Goal: Task Accomplishment & Management: Use online tool/utility

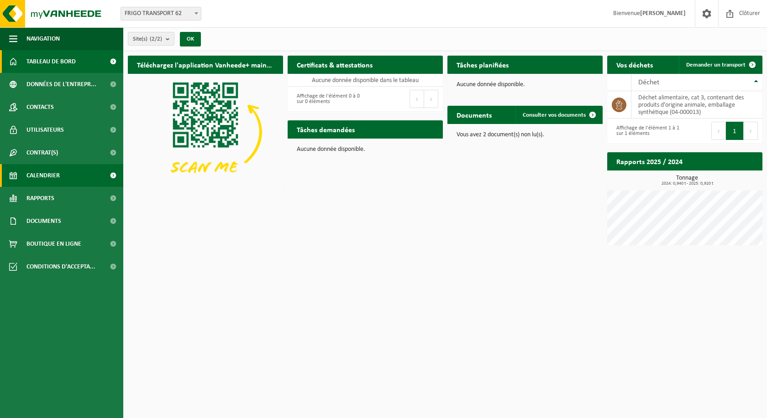
click at [78, 177] on link "Calendrier" at bounding box center [61, 175] width 123 height 23
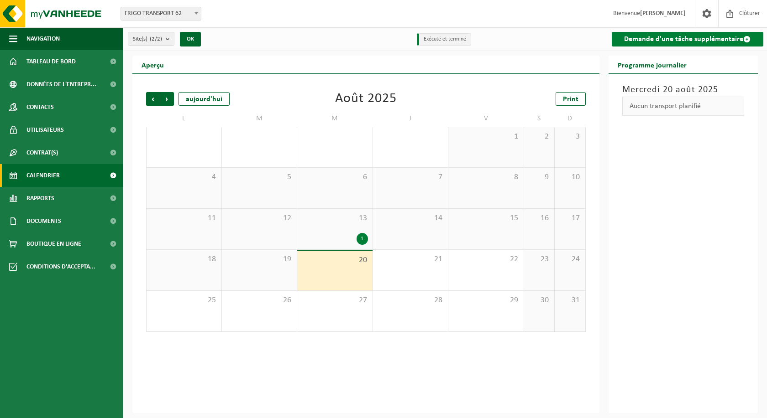
click at [668, 40] on link "Demande d'une tâche supplémentaire" at bounding box center [687, 39] width 152 height 15
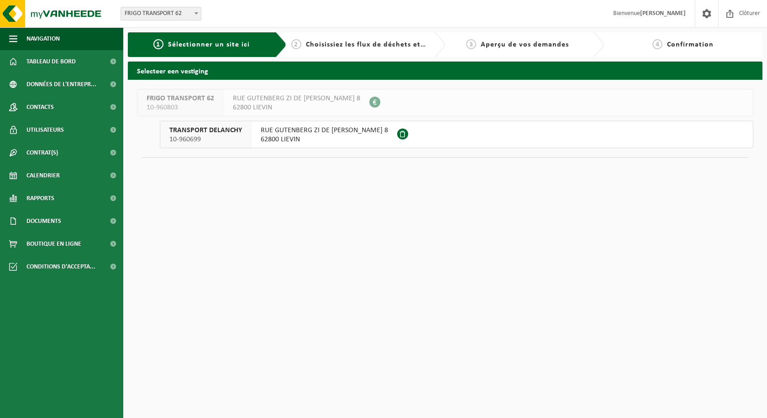
click at [313, 134] on span "RUE GUTENBERG ZI DE L ALOUETTE 8" at bounding box center [324, 130] width 127 height 9
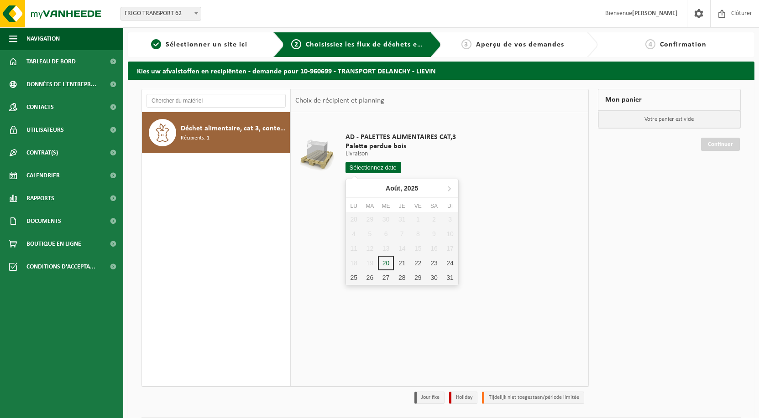
click at [382, 170] on input "text" at bounding box center [372, 167] width 55 height 11
click at [398, 262] on div "21" at bounding box center [402, 263] width 16 height 15
type input "à partir de [DATE]"
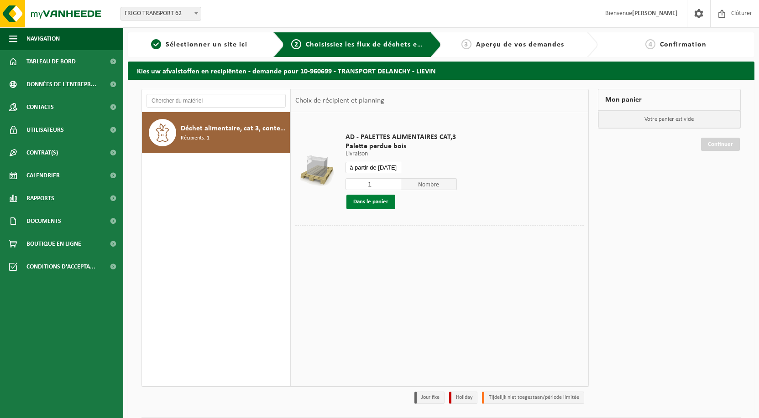
click at [388, 204] on button "Dans le panier" at bounding box center [370, 202] width 49 height 15
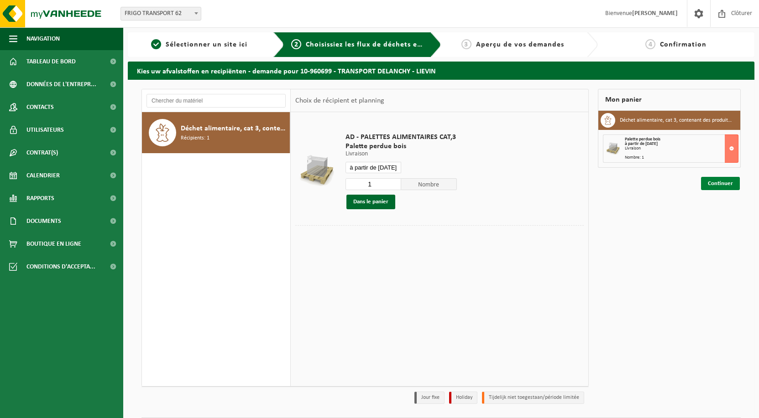
click at [721, 183] on link "Continuer" at bounding box center [720, 183] width 39 height 13
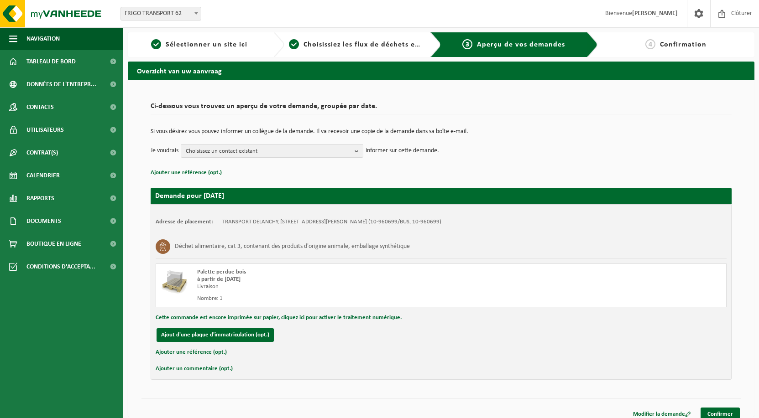
scroll to position [8, 0]
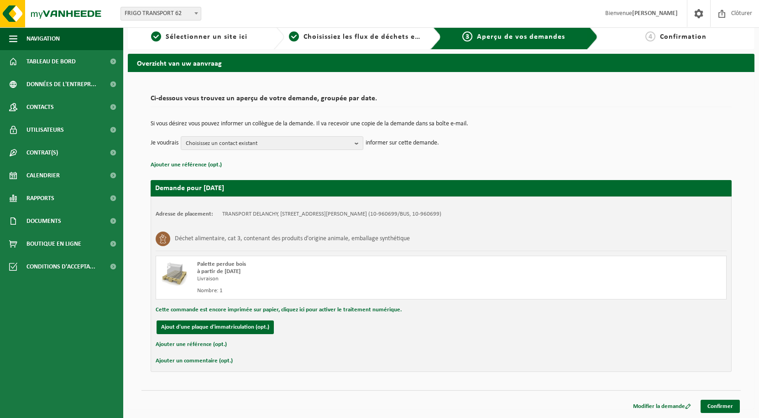
click at [194, 359] on button "Ajouter un commentaire (opt.)" at bounding box center [194, 361] width 77 height 12
click at [231, 363] on input "text" at bounding box center [455, 362] width 523 height 14
type input "U"
type input "1"
type input "1 colis d'une vingtaine de kilo."
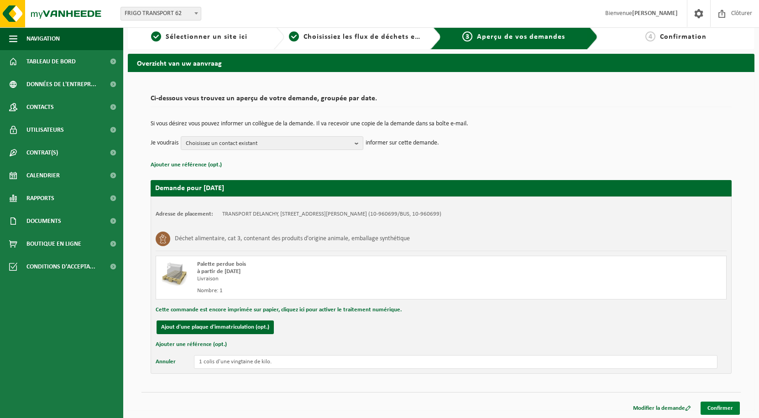
click at [726, 407] on link "Confirmer" at bounding box center [719, 408] width 39 height 13
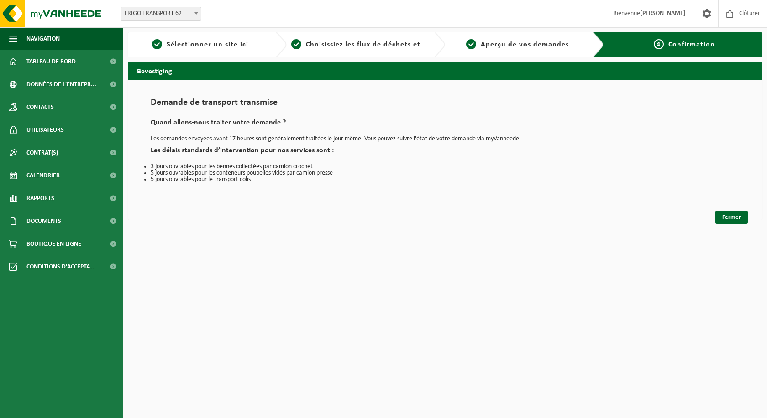
click at [720, 207] on div "Fermer" at bounding box center [444, 206] width 607 height 10
click at [721, 209] on div "Fermer" at bounding box center [444, 206] width 607 height 10
click at [723, 214] on link "Fermer" at bounding box center [731, 217] width 32 height 13
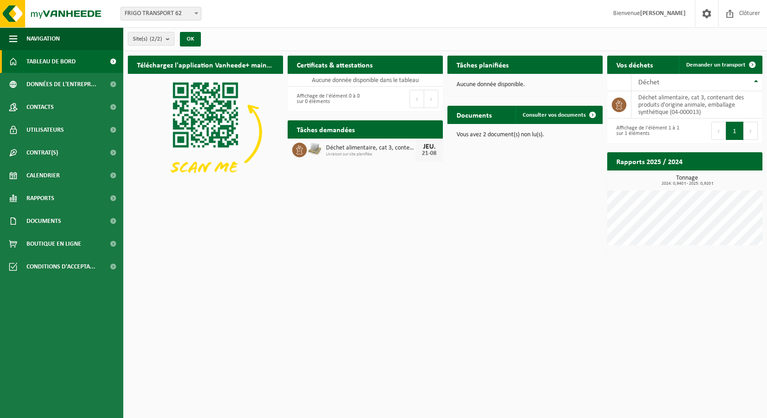
click at [348, 153] on span "Livraison sur site planifiée" at bounding box center [370, 154] width 89 height 5
click at [330, 125] on h2 "Tâches demandées" at bounding box center [325, 129] width 76 height 18
click at [40, 177] on span "Calendrier" at bounding box center [42, 175] width 33 height 23
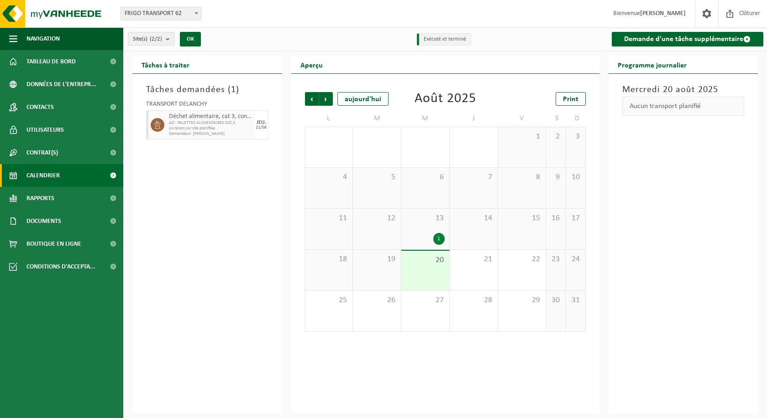
click at [487, 234] on div "14" at bounding box center [473, 229] width 48 height 41
click at [447, 231] on div "13 1" at bounding box center [425, 229] width 48 height 41
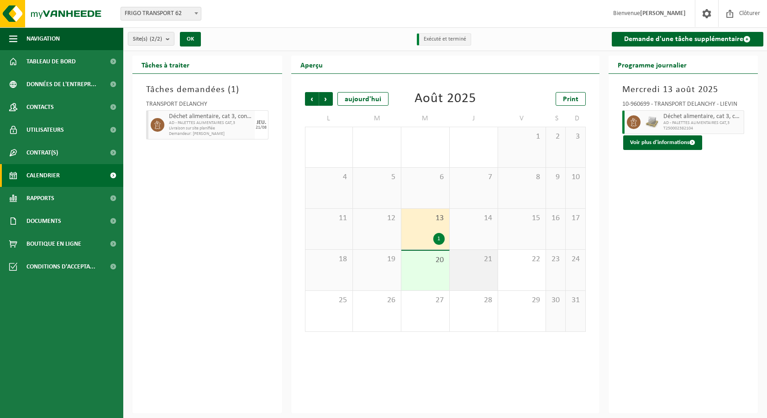
click at [452, 279] on div "21" at bounding box center [473, 270] width 48 height 41
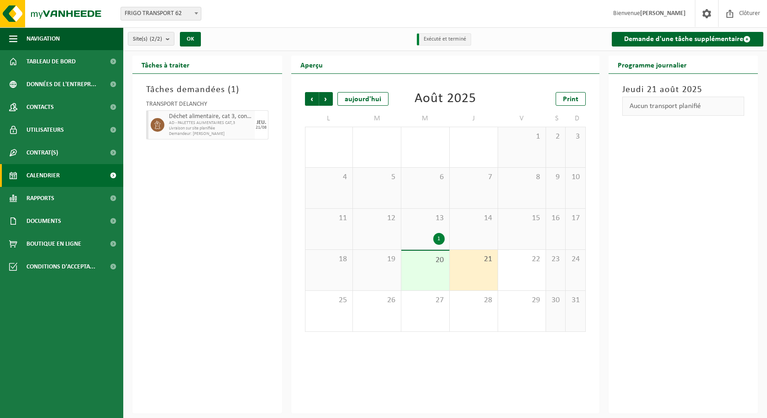
click at [209, 122] on span "AD - PALETTES ALIMENTAIRES CAT,3" at bounding box center [211, 122] width 84 height 5
click at [219, 121] on span "AD - PALETTES ALIMENTAIRES CAT,3" at bounding box center [211, 122] width 84 height 5
click at [219, 118] on span "Déchet alimentaire, cat 3, contenant des produits d'origine animale, emballage …" at bounding box center [211, 116] width 84 height 7
click at [698, 4] on link at bounding box center [706, 13] width 23 height 27
